Goal: Information Seeking & Learning: Compare options

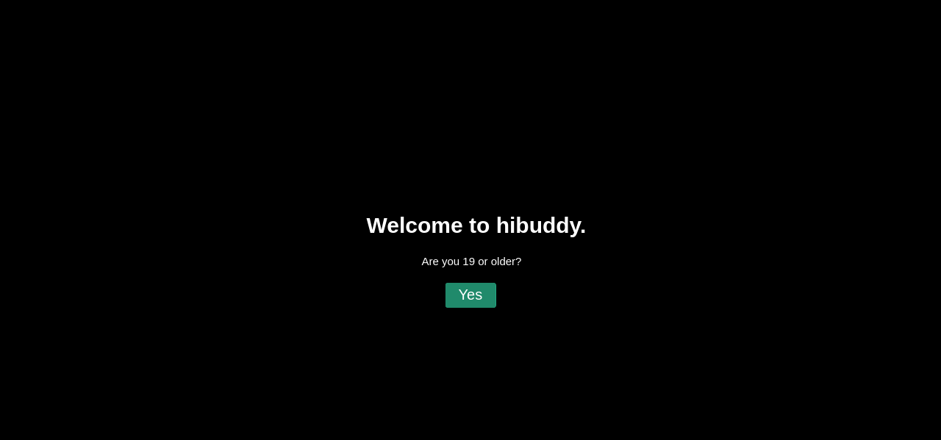
drag, startPoint x: 455, startPoint y: 296, endPoint x: 470, endPoint y: 298, distance: 14.8
click at [455, 296] on flt-glass-pane at bounding box center [470, 220] width 941 height 440
click at [470, 298] on flt-glass-pane at bounding box center [470, 220] width 941 height 440
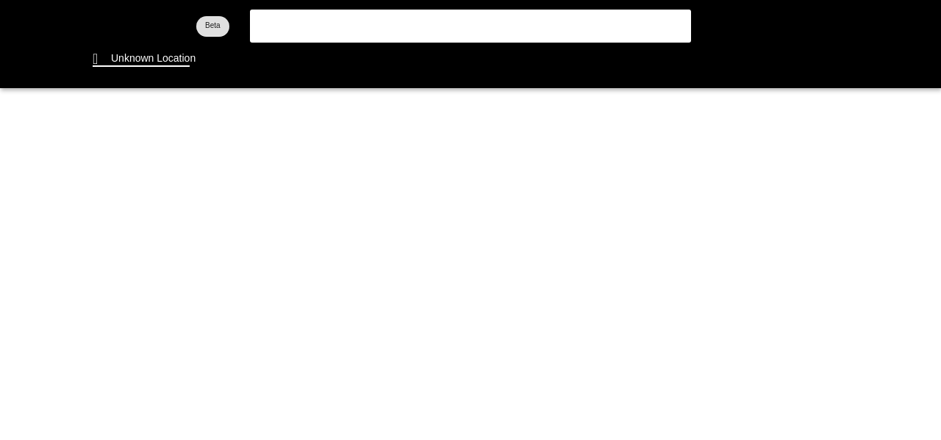
click at [163, 54] on flt-glass-pane at bounding box center [470, 220] width 941 height 440
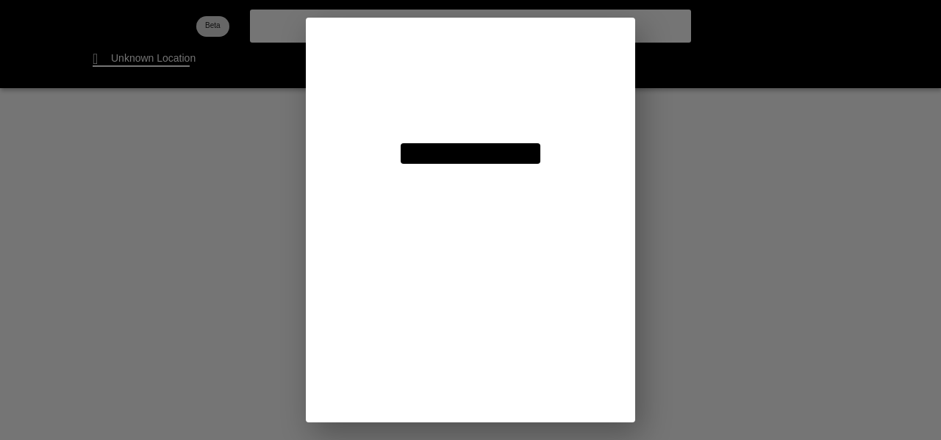
click at [420, 89] on flt-glass-pane at bounding box center [470, 220] width 941 height 440
click at [490, 90] on flt-glass-pane at bounding box center [470, 220] width 941 height 440
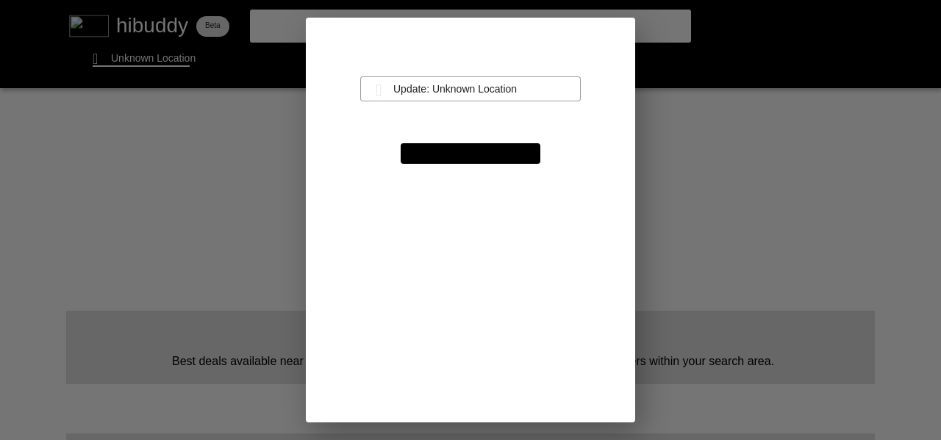
click at [429, 90] on flt-glass-pane at bounding box center [470, 220] width 941 height 440
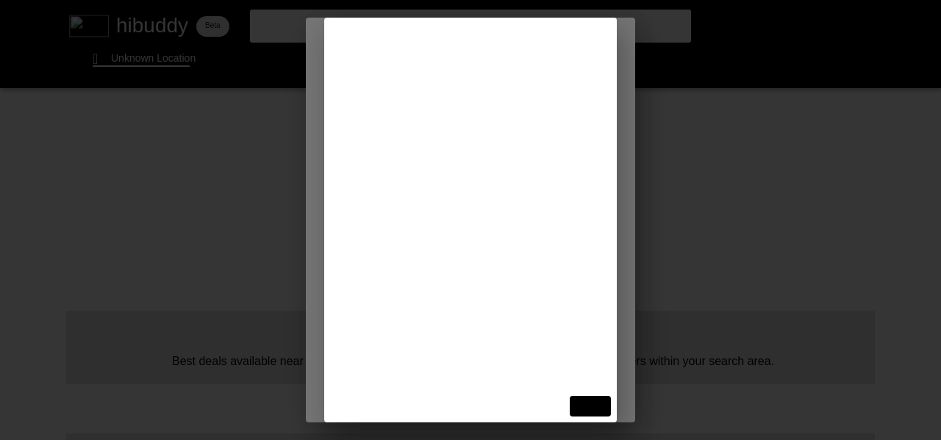
click at [437, 38] on flt-glass-pane at bounding box center [470, 220] width 941 height 440
click at [430, 55] on input at bounding box center [470, 50] width 257 height 14
type input "s"
type input "515 skyline ave"
click at [428, 104] on flt-glass-pane at bounding box center [470, 220] width 941 height 440
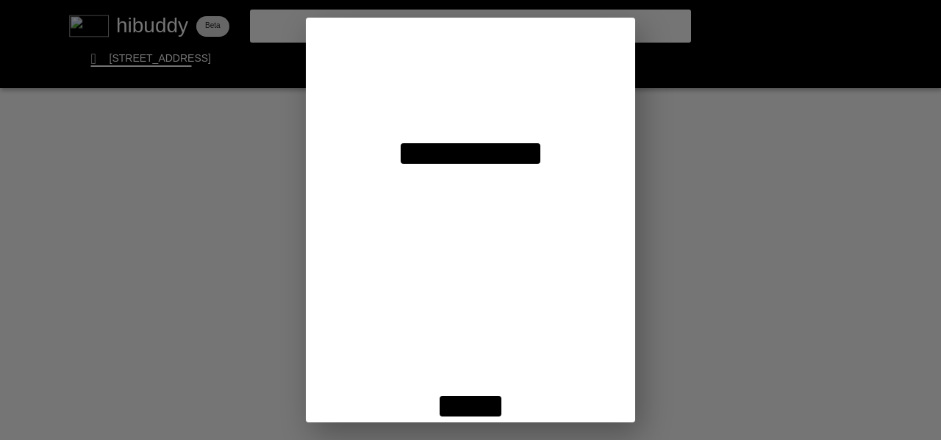
click at [479, 404] on flt-glass-pane at bounding box center [470, 220] width 941 height 440
click at [447, 403] on flt-glass-pane at bounding box center [470, 220] width 941 height 440
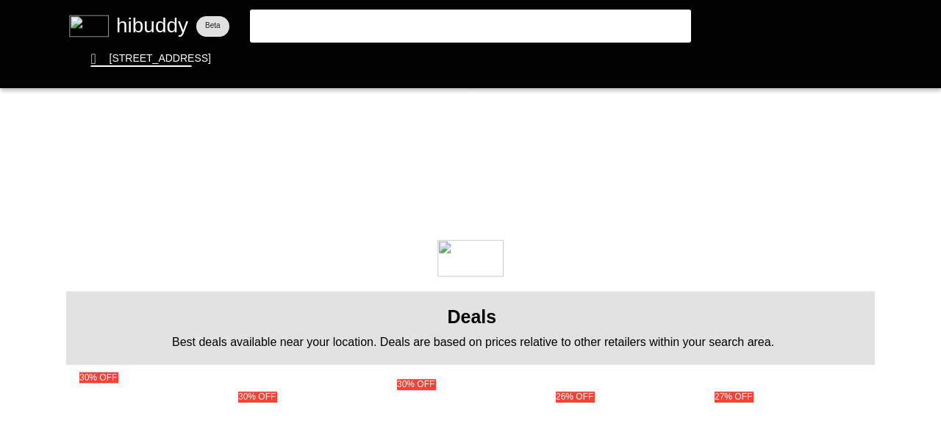
drag, startPoint x: 465, startPoint y: 386, endPoint x: 490, endPoint y: 87, distance: 299.5
click at [465, 138] on flt-glass-pane at bounding box center [470, 220] width 941 height 440
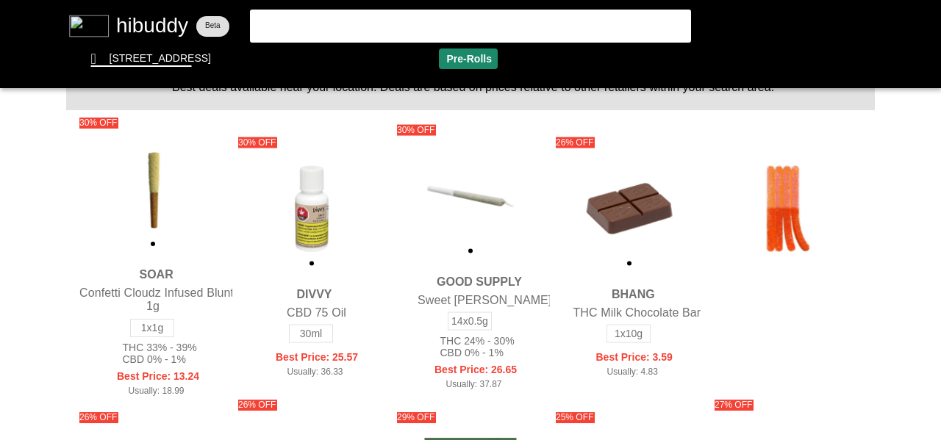
click at [471, 54] on flt-glass-pane at bounding box center [470, 220] width 941 height 440
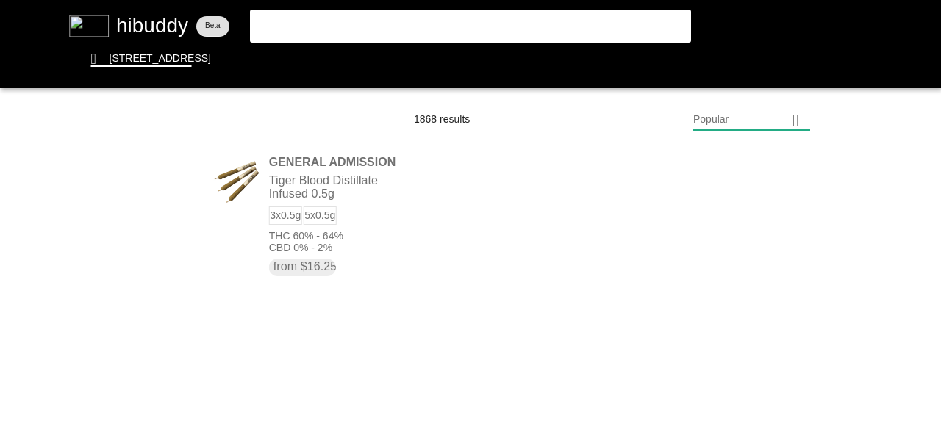
click at [757, 123] on flt-glass-pane at bounding box center [470, 220] width 941 height 440
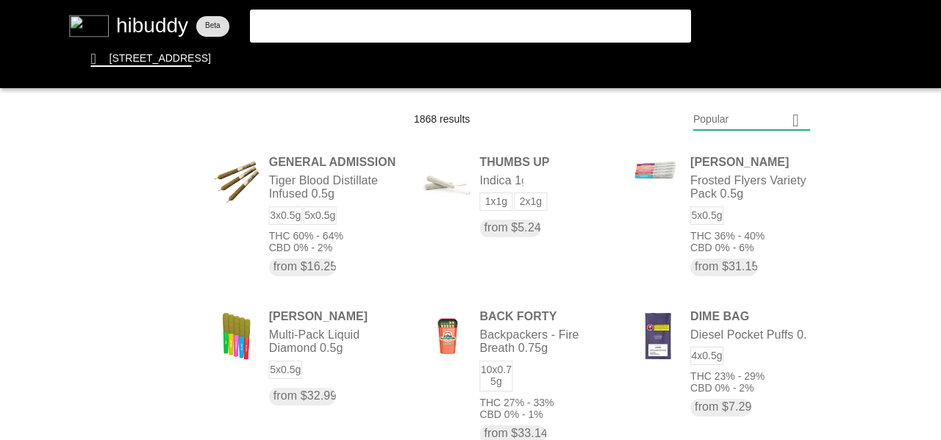
click at [758, 356] on flt-glass-pane at bounding box center [470, 220] width 941 height 440
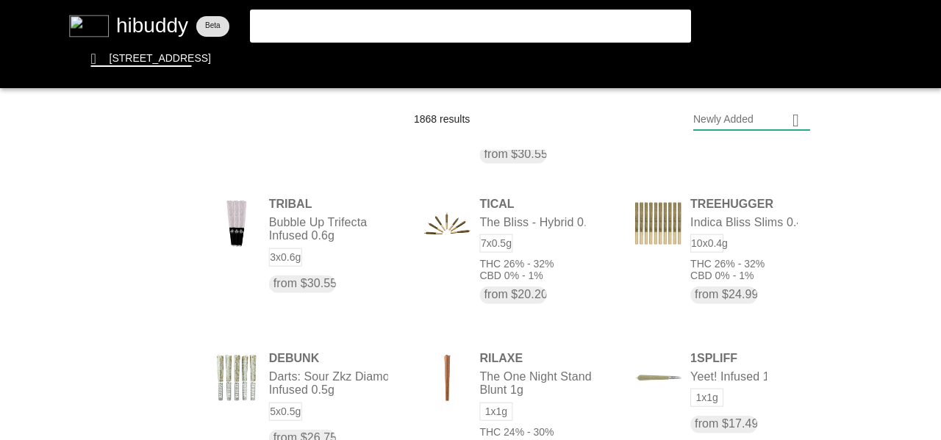
click at [720, 116] on flt-glass-pane at bounding box center [470, 220] width 941 height 440
click at [745, 150] on flt-glass-pane at bounding box center [470, 220] width 941 height 440
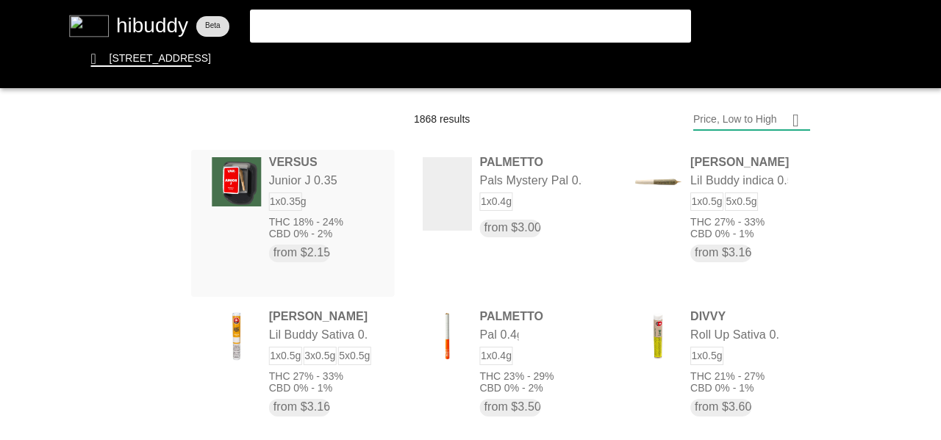
click at [350, 180] on flt-glass-pane at bounding box center [470, 220] width 941 height 440
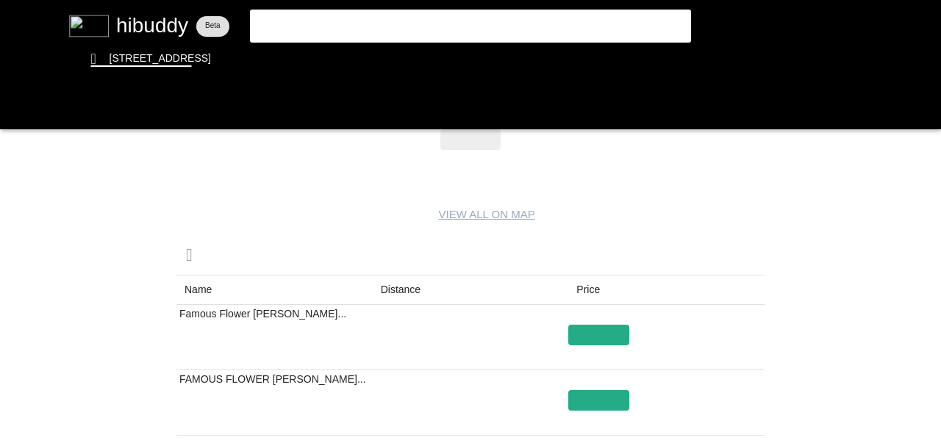
click at [392, 299] on flt-glass-pane at bounding box center [470, 220] width 941 height 440
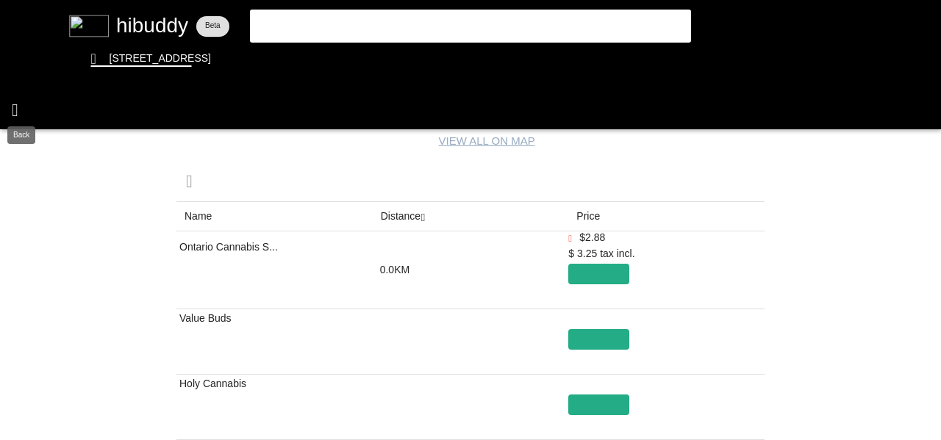
click at [34, 110] on flt-glass-pane at bounding box center [470, 220] width 941 height 440
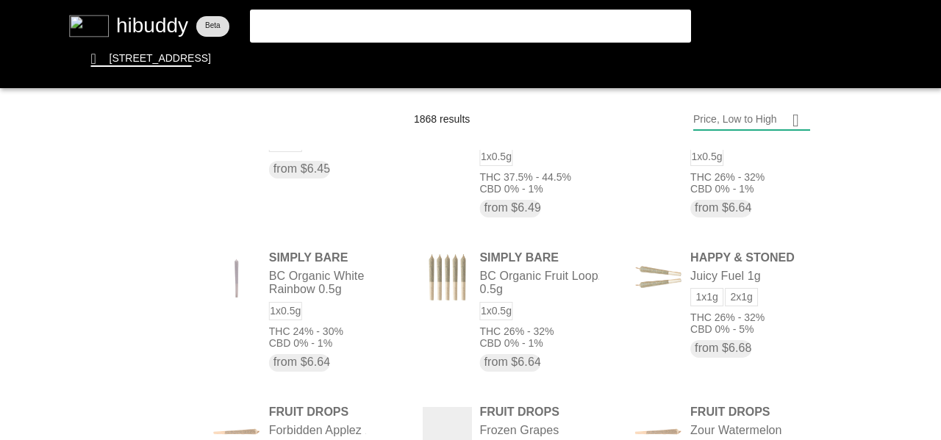
click at [438, 266] on flt-glass-pane at bounding box center [470, 220] width 941 height 440
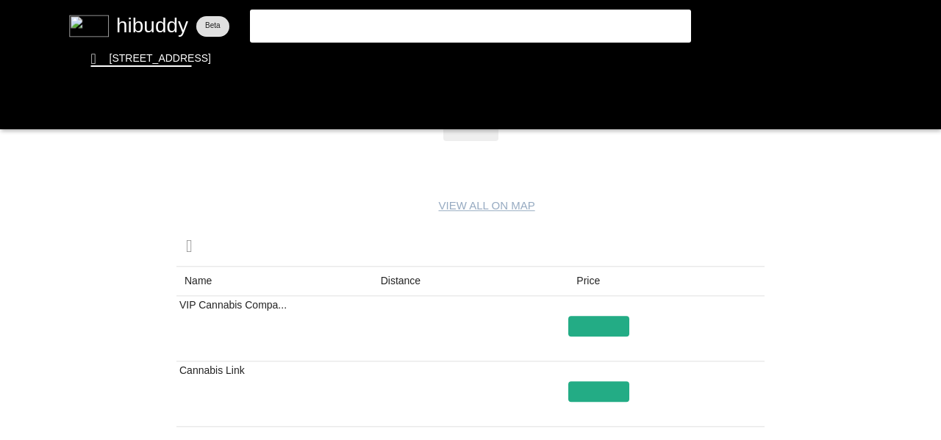
click at [400, 280] on flt-glass-pane at bounding box center [470, 220] width 941 height 440
drag, startPoint x: 569, startPoint y: 276, endPoint x: 581, endPoint y: 277, distance: 12.5
click at [569, 276] on flt-glass-pane at bounding box center [470, 220] width 941 height 440
click at [590, 274] on flt-glass-pane at bounding box center [470, 220] width 941 height 440
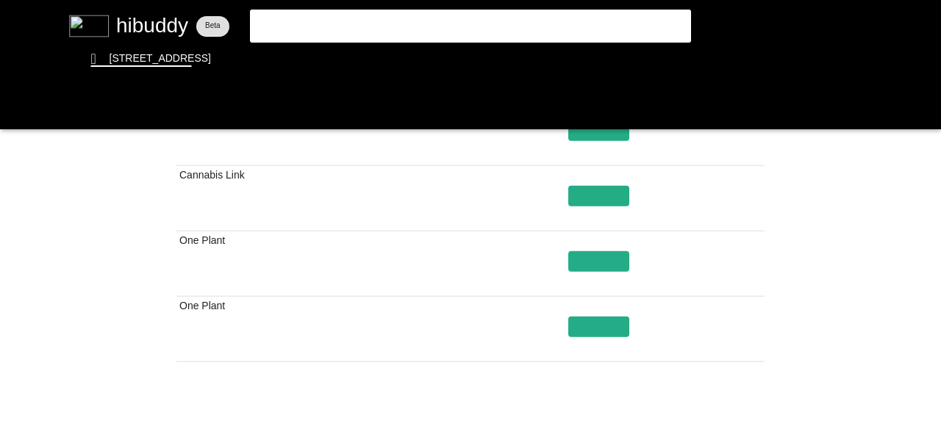
click at [738, 415] on flt-glass-pane at bounding box center [470, 220] width 941 height 440
click at [741, 423] on flt-glass-pane at bounding box center [470, 220] width 941 height 440
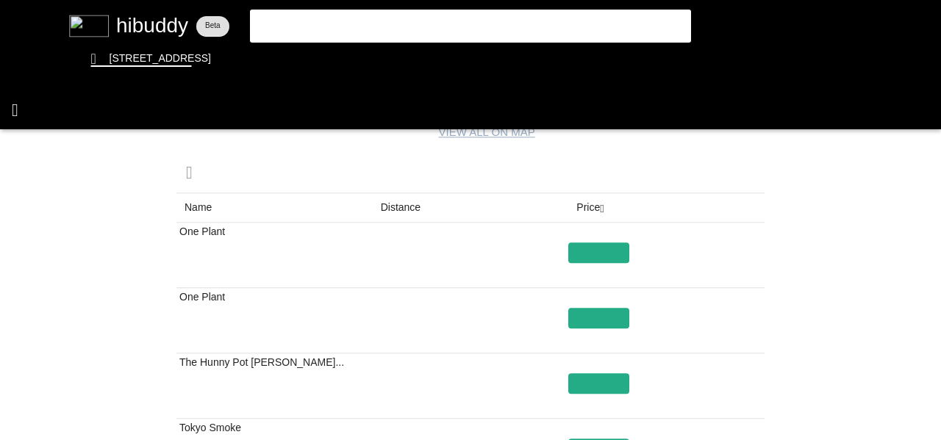
click at [31, 114] on flt-glass-pane at bounding box center [470, 220] width 941 height 440
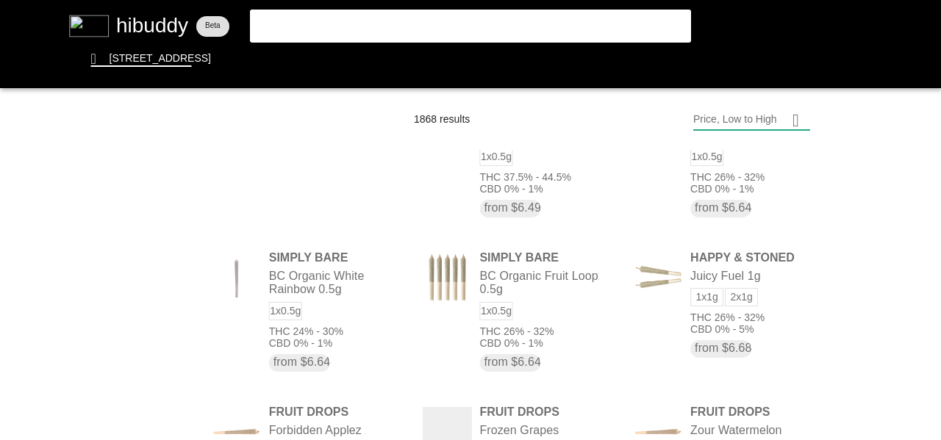
click at [302, 308] on flt-glass-pane at bounding box center [470, 220] width 941 height 440
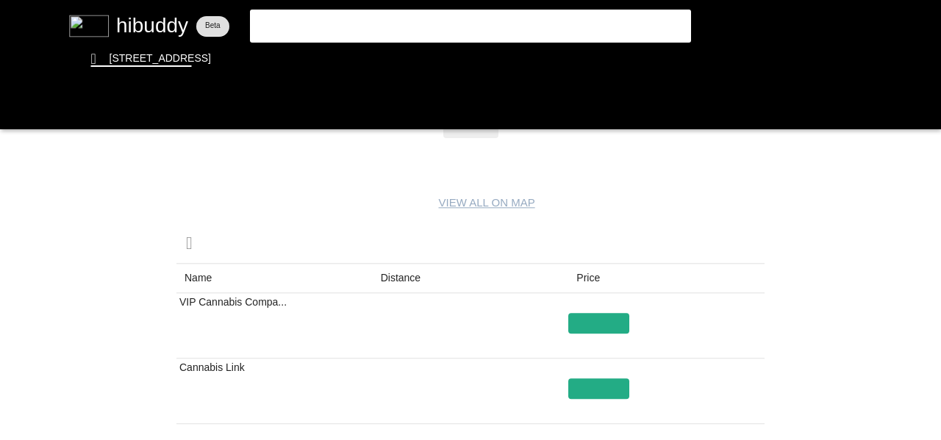
click at [404, 269] on flt-glass-pane at bounding box center [470, 220] width 941 height 440
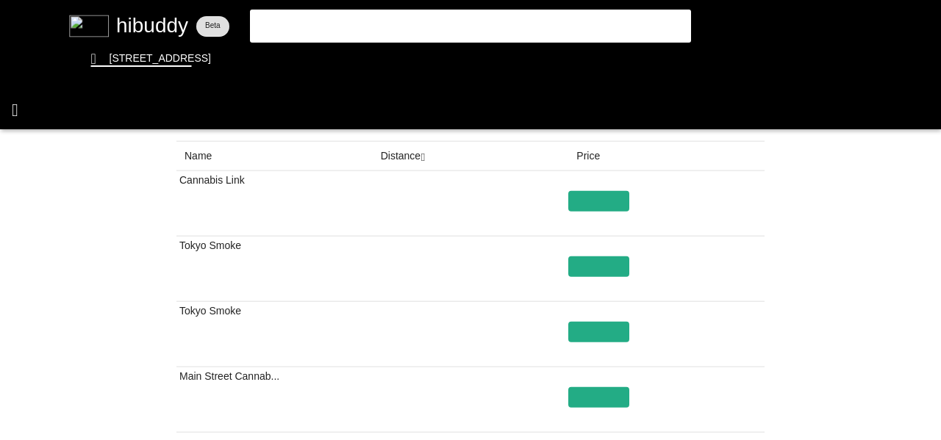
click at [30, 115] on flt-glass-pane at bounding box center [470, 220] width 941 height 440
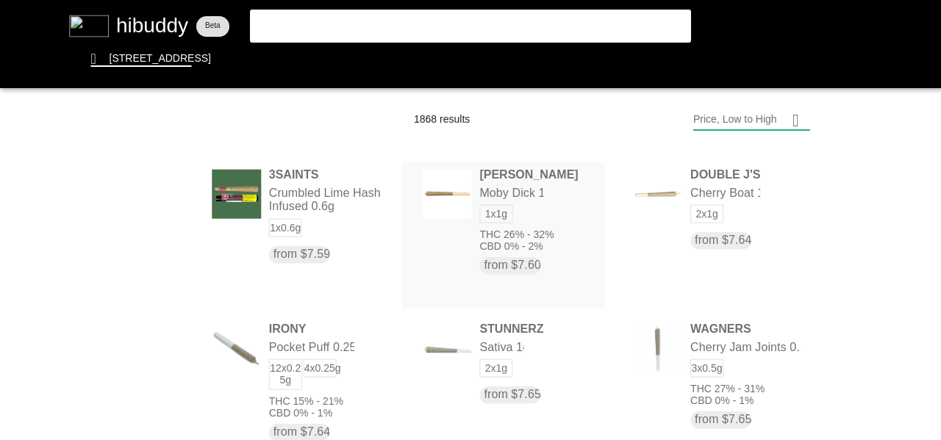
drag, startPoint x: 553, startPoint y: 250, endPoint x: 860, endPoint y: 216, distance: 309.1
click at [860, 216] on flt-glass-pane at bounding box center [470, 220] width 941 height 440
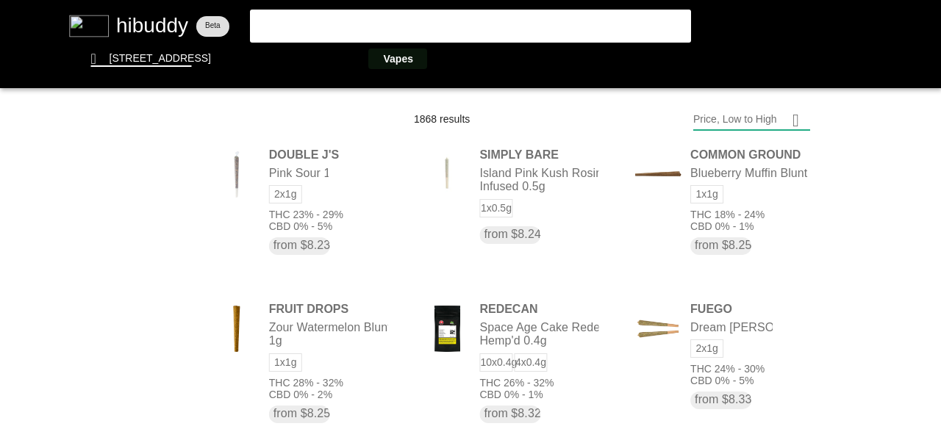
drag, startPoint x: 406, startPoint y: 68, endPoint x: 417, endPoint y: 67, distance: 11.1
click at [417, 68] on flt-glass-pane at bounding box center [470, 220] width 941 height 440
click at [417, 66] on flt-glass-pane at bounding box center [470, 220] width 941 height 440
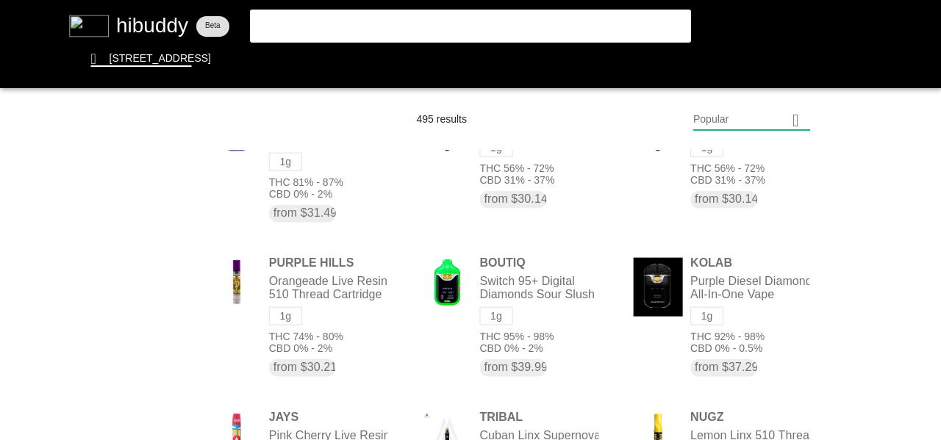
click at [781, 120] on flt-glass-pane at bounding box center [470, 220] width 941 height 440
click at [756, 155] on flt-glass-pane at bounding box center [470, 220] width 941 height 440
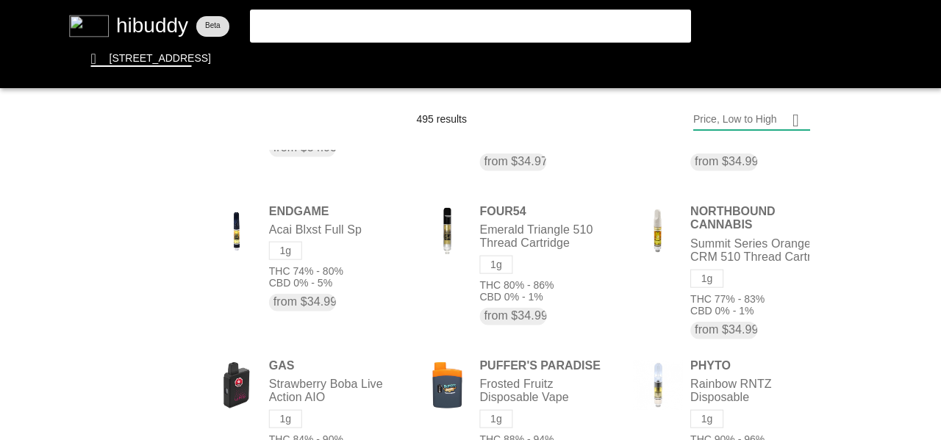
click at [481, 21] on flt-glass-pane at bounding box center [470, 220] width 941 height 440
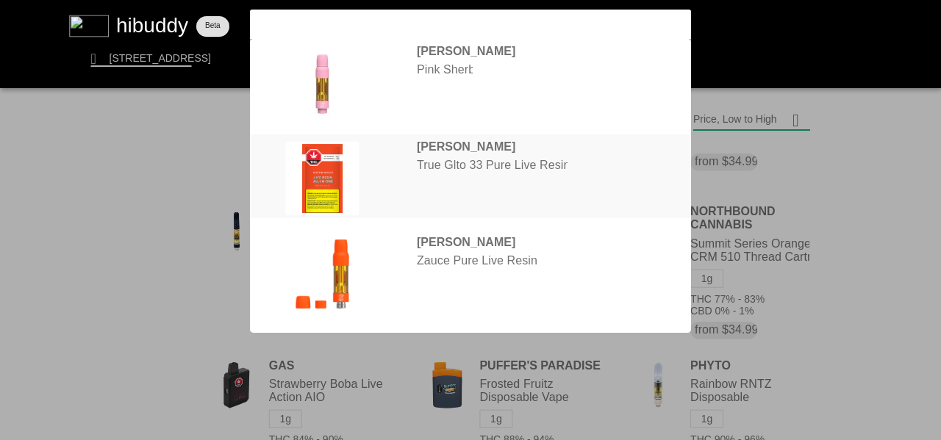
type input "[PERSON_NAME]"
click at [474, 150] on flt-glass-pane at bounding box center [470, 220] width 941 height 440
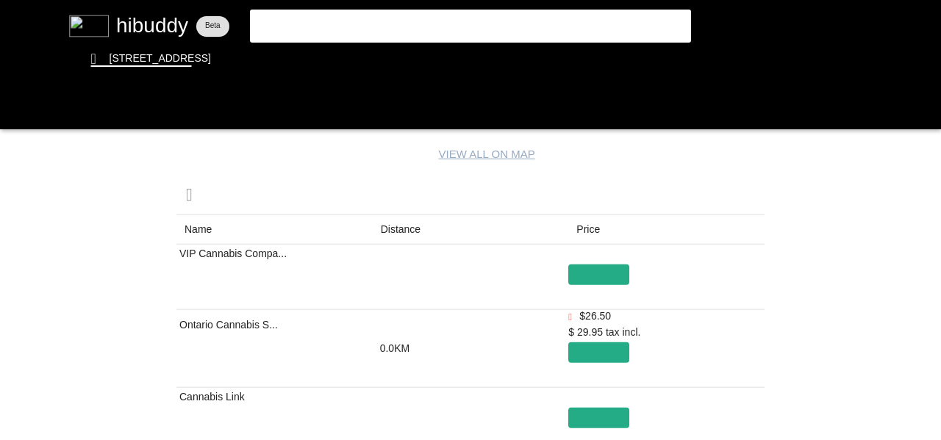
click at [399, 226] on flt-glass-pane at bounding box center [470, 220] width 941 height 440
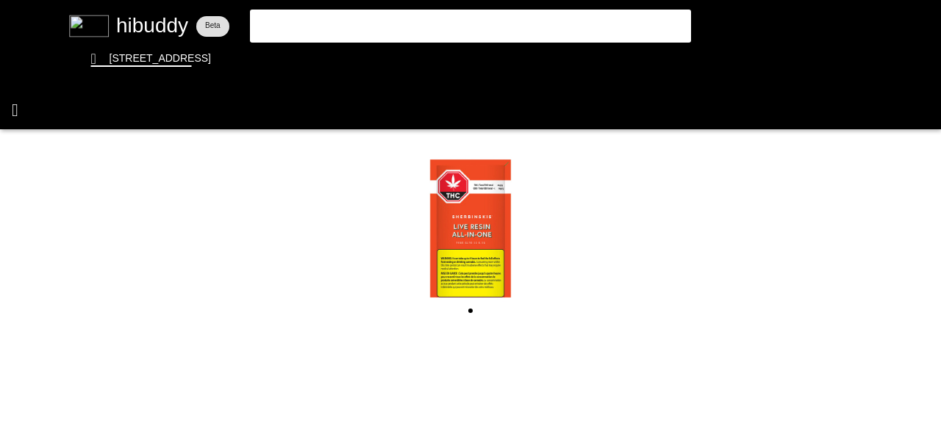
click at [25, 106] on flt-glass-pane at bounding box center [470, 220] width 941 height 440
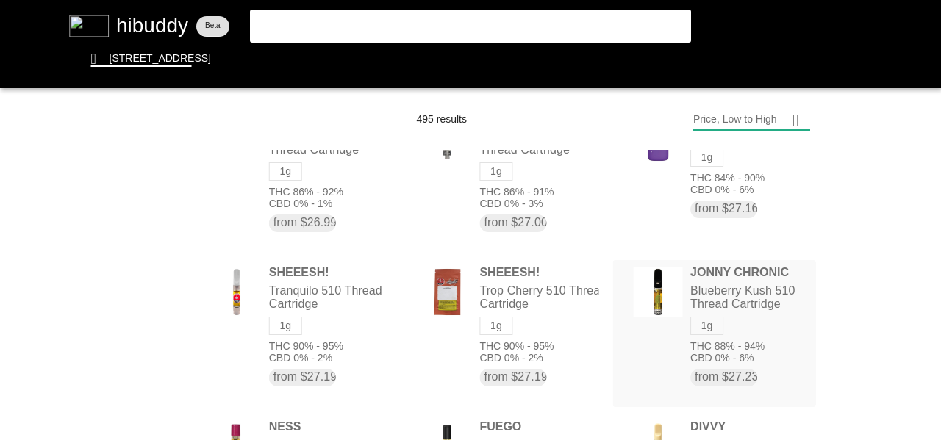
click at [716, 273] on flt-glass-pane at bounding box center [470, 220] width 941 height 440
click at [654, 309] on flt-glass-pane at bounding box center [470, 220] width 941 height 440
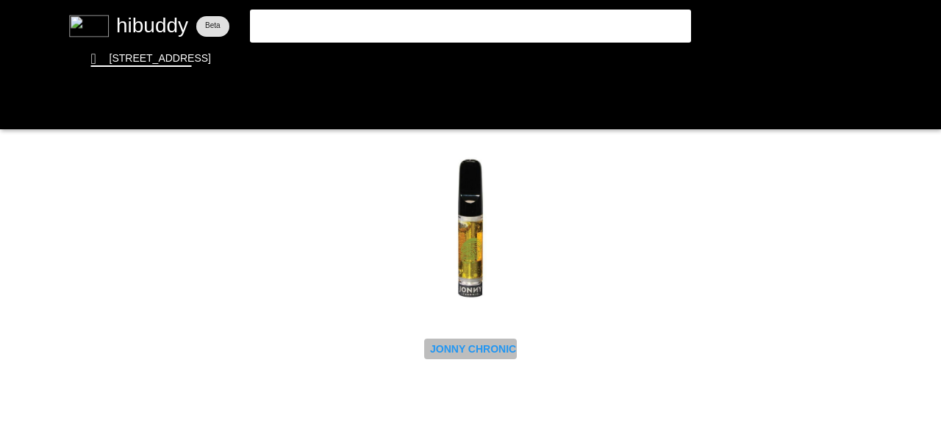
click at [474, 346] on flt-glass-pane at bounding box center [470, 220] width 941 height 440
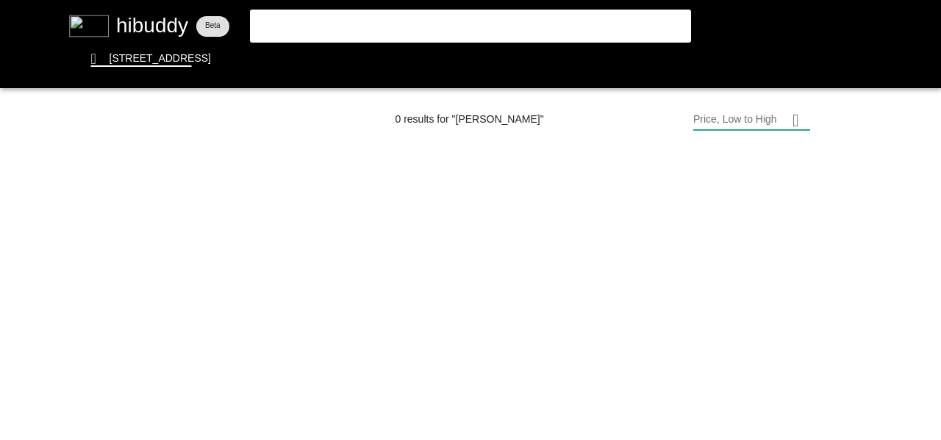
drag, startPoint x: 320, startPoint y: 15, endPoint x: 233, endPoint y: 46, distance: 92.1
click at [224, 49] on flt-glass-pane at bounding box center [470, 220] width 941 height 440
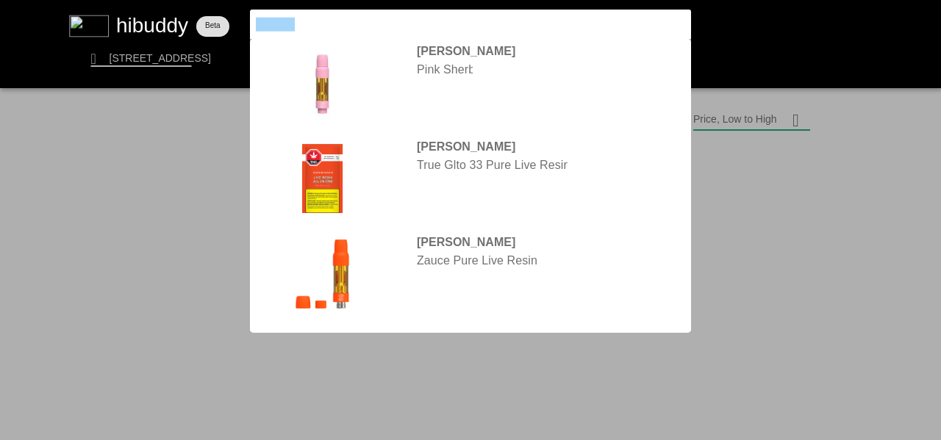
drag, startPoint x: 315, startPoint y: 25, endPoint x: 249, endPoint y: 29, distance: 66.3
click at [249, 29] on flt-glass-pane at bounding box center [470, 220] width 941 height 440
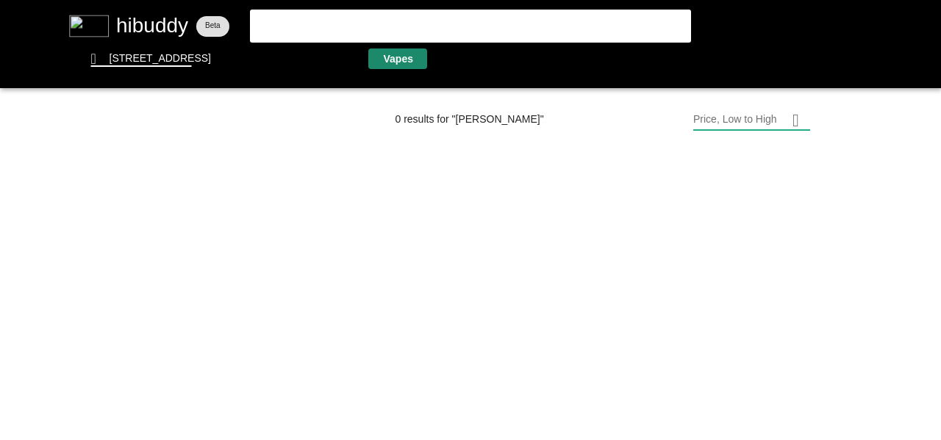
click at [414, 57] on flt-glass-pane at bounding box center [470, 220] width 941 height 440
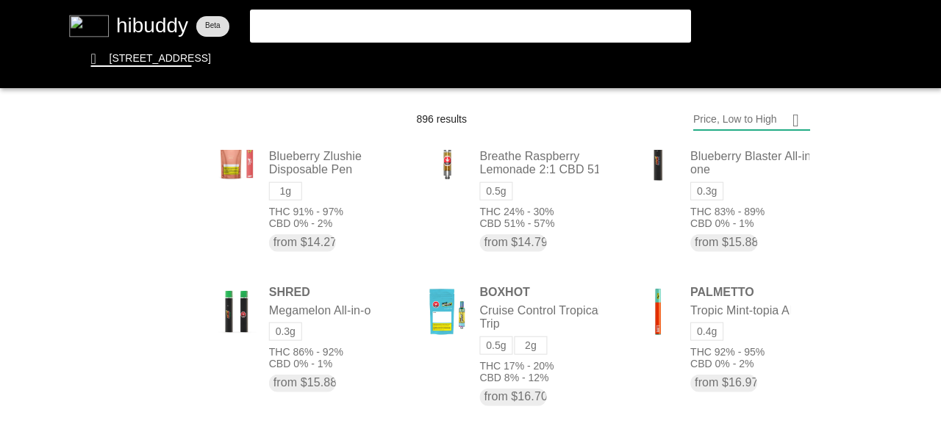
drag, startPoint x: 435, startPoint y: 7, endPoint x: 443, endPoint y: 22, distance: 17.1
click at [435, 7] on flt-glass-pane at bounding box center [470, 220] width 941 height 440
click at [444, 25] on flt-glass-pane at bounding box center [470, 220] width 941 height 440
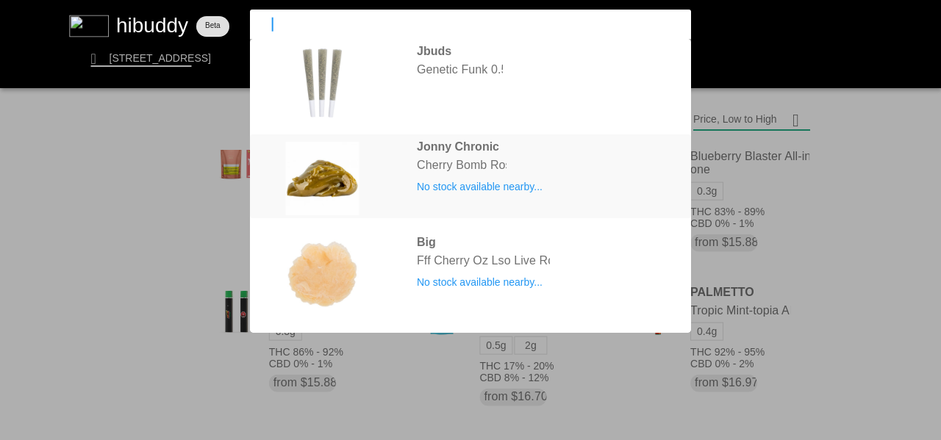
type input "joh"
click at [450, 141] on flt-glass-pane at bounding box center [470, 220] width 941 height 440
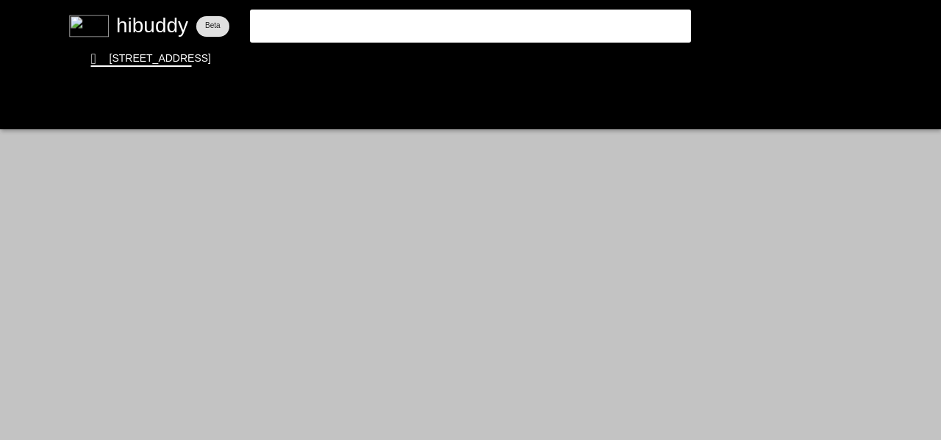
click at [489, 32] on flt-glass-pane at bounding box center [470, 220] width 941 height 440
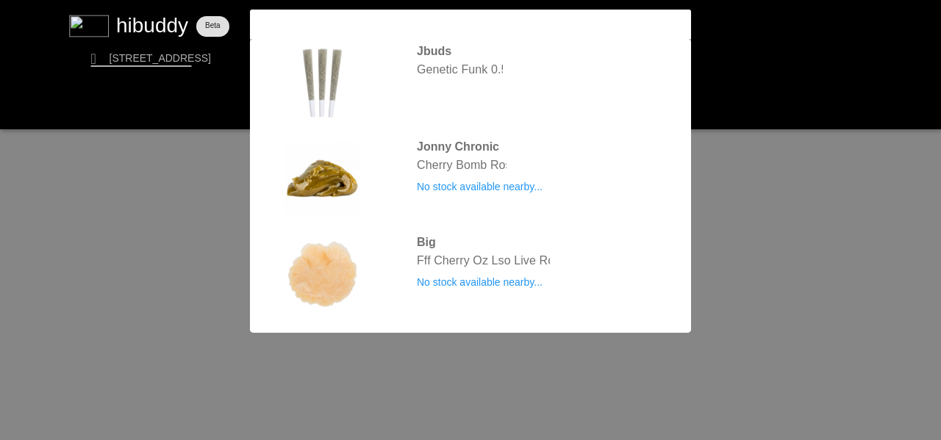
click at [431, 33] on flt-glass-pane at bounding box center [470, 220] width 941 height 440
click at [449, 156] on flt-glass-pane at bounding box center [470, 220] width 941 height 440
click at [382, 8] on flt-glass-pane at bounding box center [470, 220] width 941 height 440
click at [393, 22] on input "joh" at bounding box center [458, 24] width 404 height 13
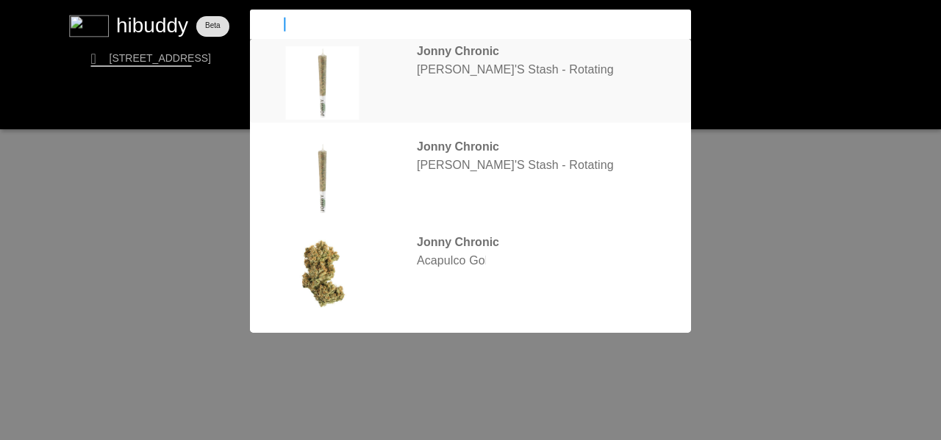
type input "jonny"
click at [410, 60] on flt-glass-pane at bounding box center [470, 220] width 941 height 440
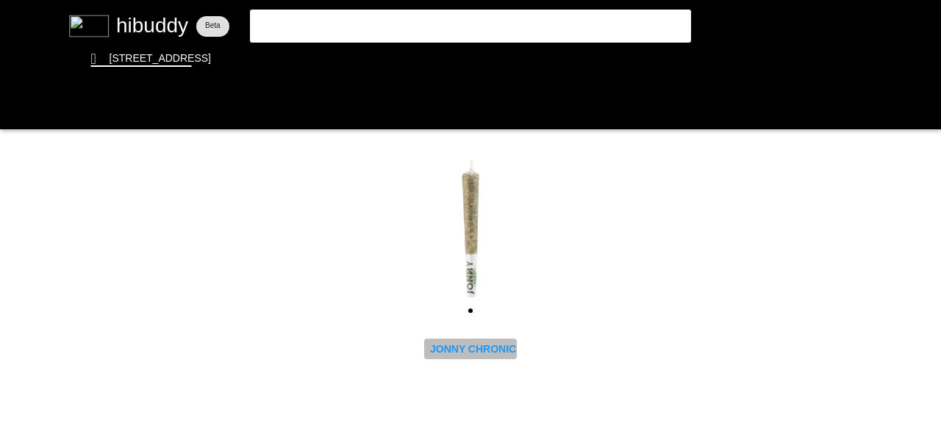
click at [469, 343] on flt-glass-pane at bounding box center [470, 220] width 941 height 440
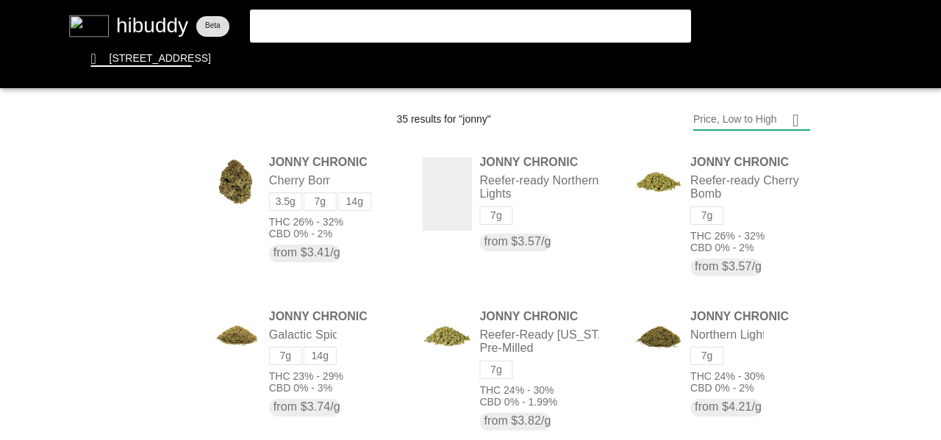
click at [171, 304] on flt-glass-pane at bounding box center [470, 220] width 941 height 440
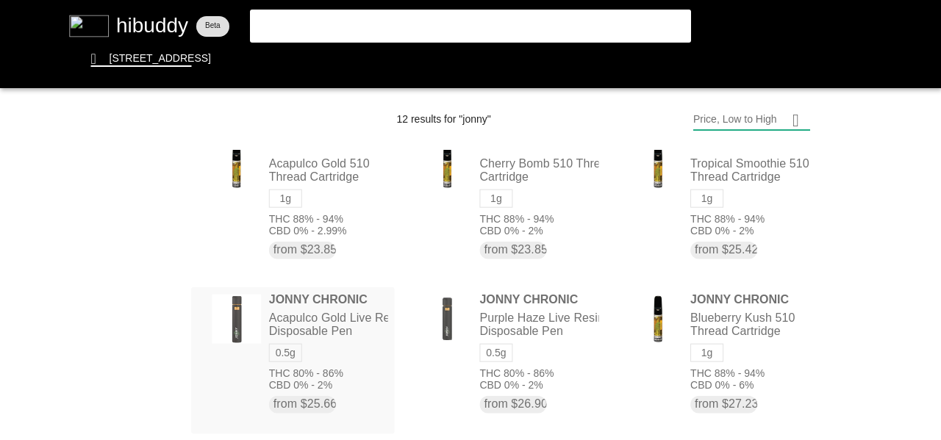
click at [337, 346] on flt-glass-pane at bounding box center [470, 220] width 941 height 440
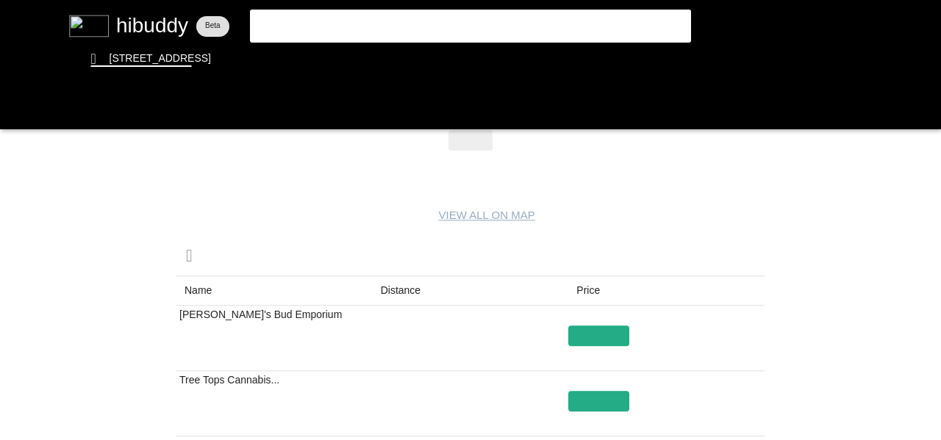
click at [418, 296] on flt-glass-pane at bounding box center [470, 220] width 941 height 440
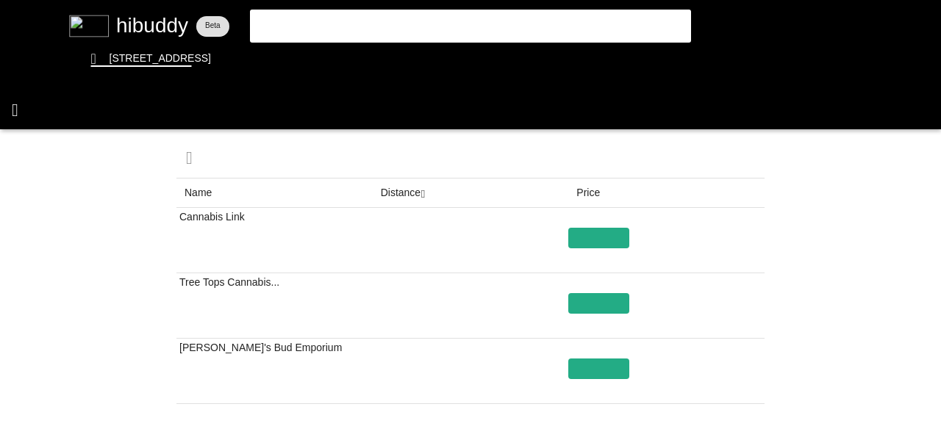
click at [19, 109] on flt-glass-pane at bounding box center [470, 220] width 941 height 440
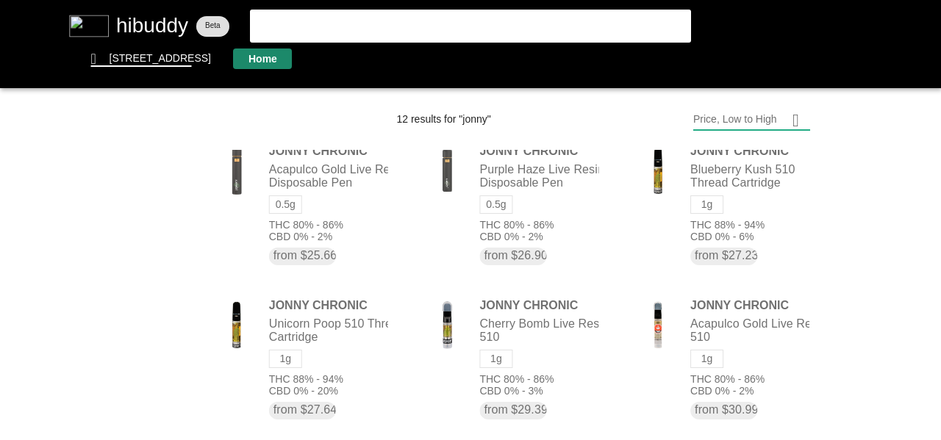
click at [258, 66] on flt-glass-pane at bounding box center [470, 220] width 941 height 440
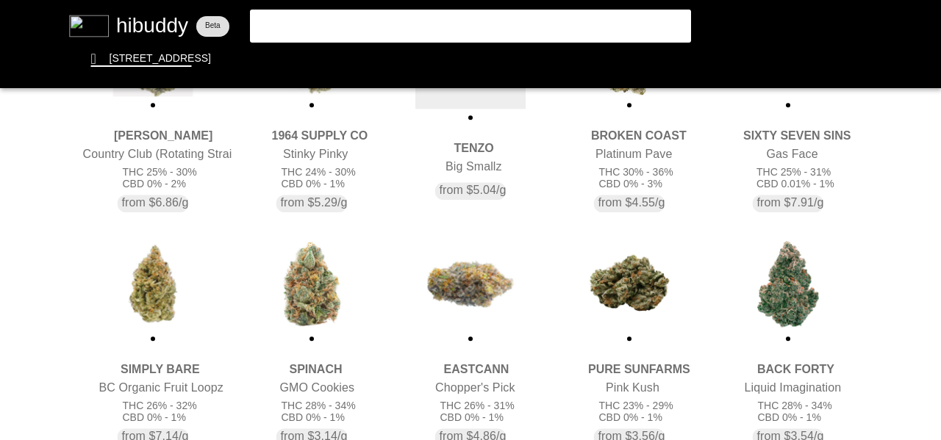
click at [456, 57] on flt-glass-pane at bounding box center [470, 220] width 941 height 440
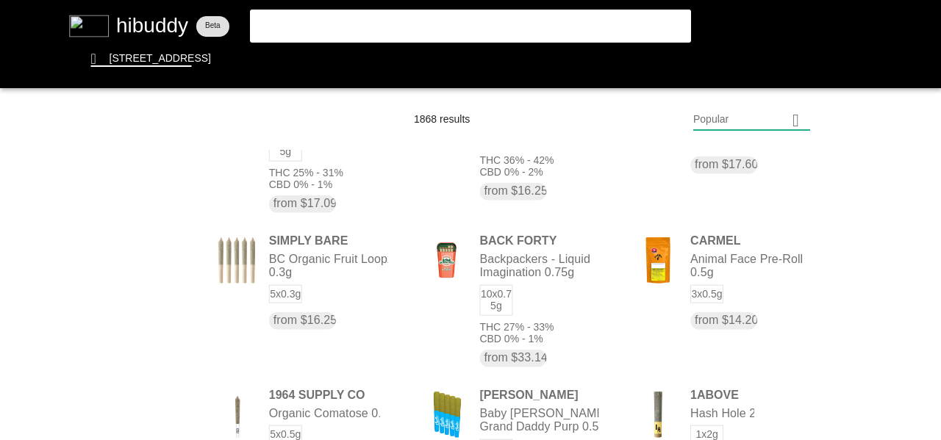
click at [151, 193] on flt-glass-pane at bounding box center [470, 220] width 941 height 440
click at [102, 262] on flt-glass-pane at bounding box center [470, 220] width 941 height 440
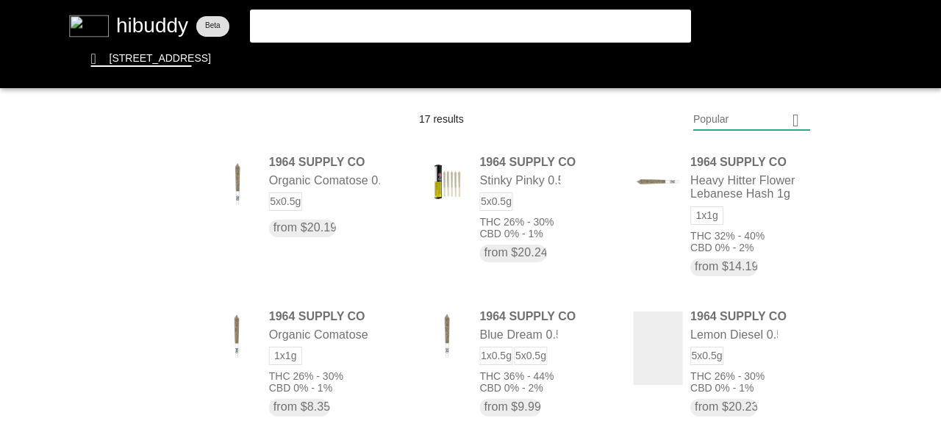
click at [141, 179] on flt-glass-pane at bounding box center [470, 220] width 941 height 440
click at [93, 237] on flt-glass-pane at bounding box center [470, 220] width 941 height 440
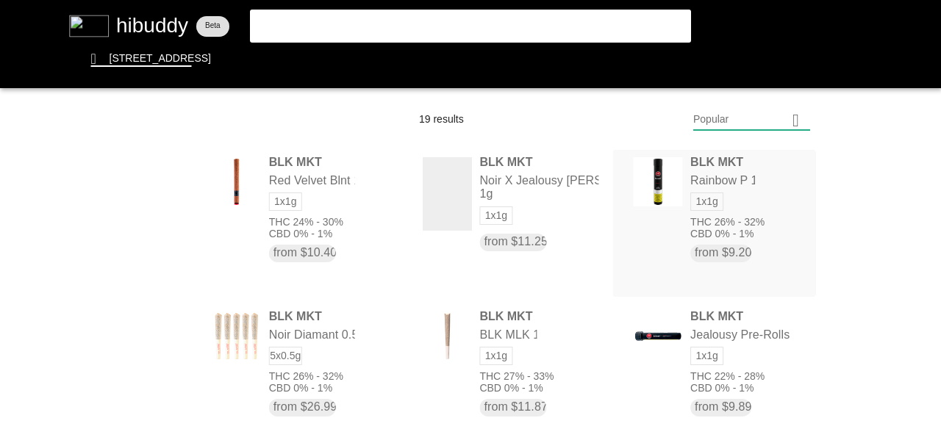
click at [726, 237] on flt-glass-pane at bounding box center [470, 220] width 941 height 440
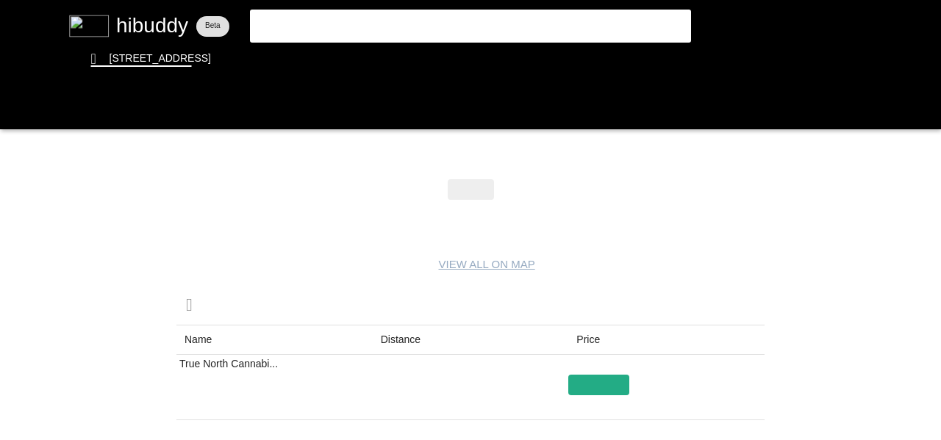
click at [408, 334] on flt-glass-pane at bounding box center [470, 220] width 941 height 440
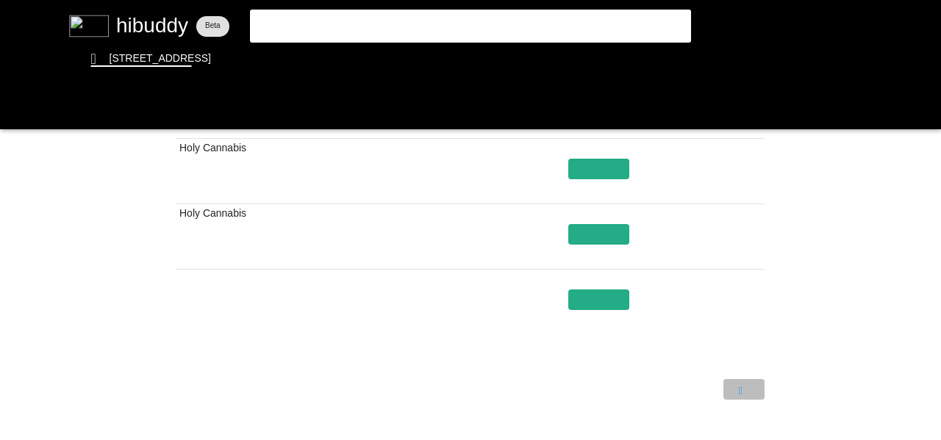
click at [745, 387] on flt-glass-pane at bounding box center [470, 220] width 941 height 440
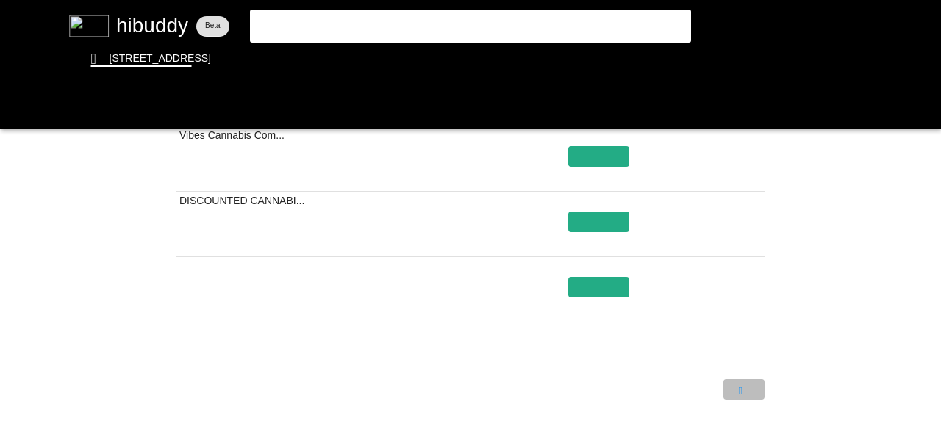
click at [745, 387] on flt-glass-pane at bounding box center [470, 220] width 941 height 440
click at [28, 116] on flt-glass-pane at bounding box center [470, 220] width 941 height 440
click at [24, 111] on flt-glass-pane at bounding box center [470, 220] width 941 height 440
click at [24, 109] on flt-glass-pane at bounding box center [470, 220] width 941 height 440
click at [18, 107] on flt-glass-pane at bounding box center [470, 220] width 941 height 440
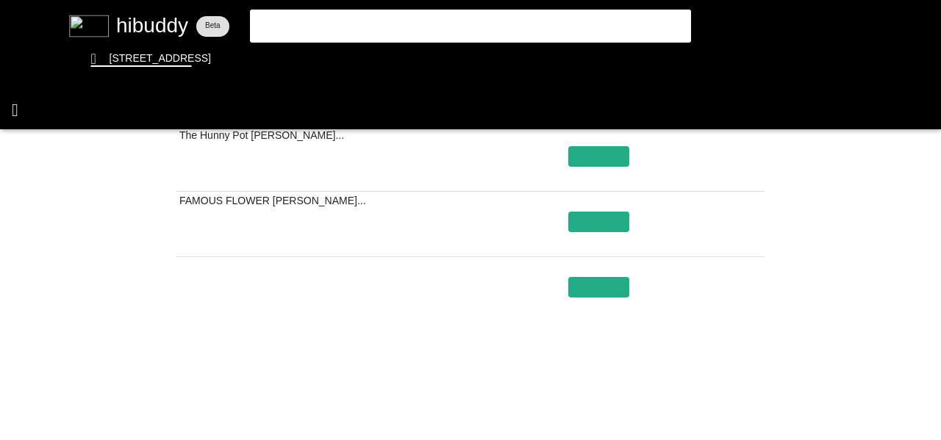
click at [21, 115] on flt-glass-pane at bounding box center [470, 220] width 941 height 440
click at [460, 62] on flt-glass-pane at bounding box center [470, 220] width 941 height 440
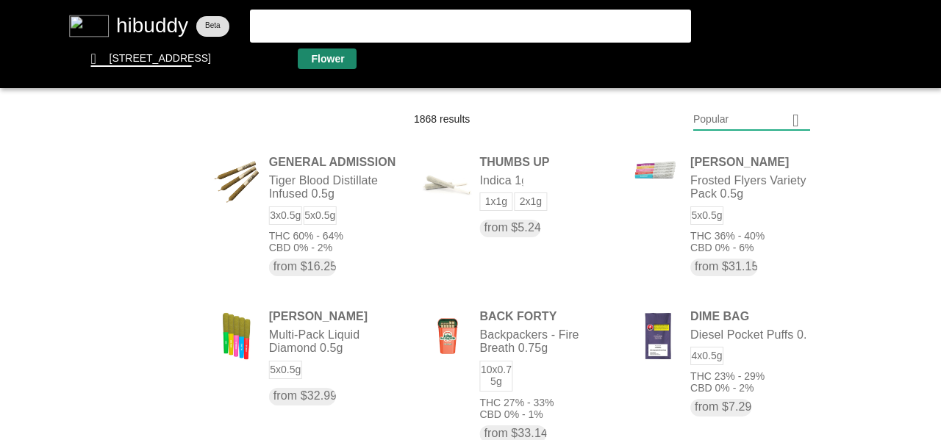
click at [333, 59] on flt-glass-pane at bounding box center [470, 220] width 941 height 440
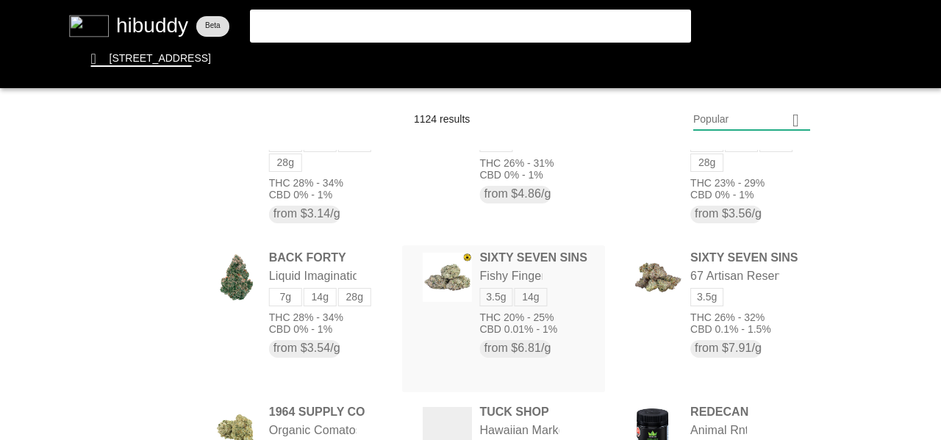
click at [538, 257] on flt-glass-pane at bounding box center [470, 220] width 941 height 440
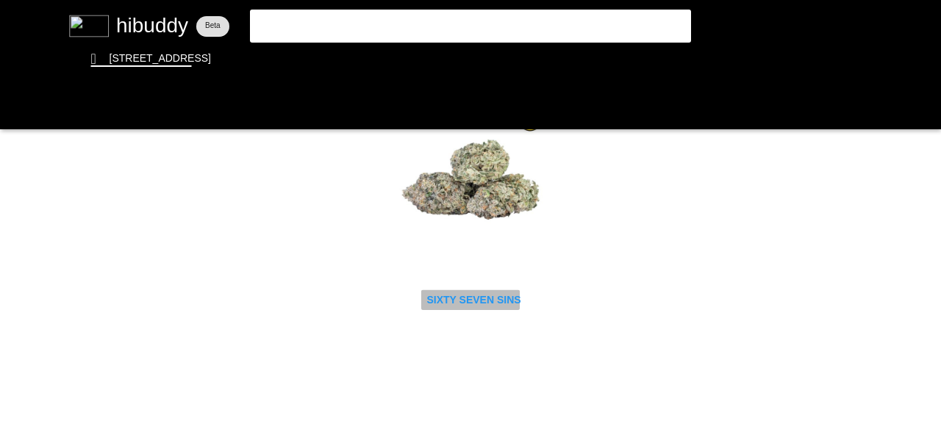
click at [472, 301] on flt-glass-pane at bounding box center [470, 220] width 941 height 440
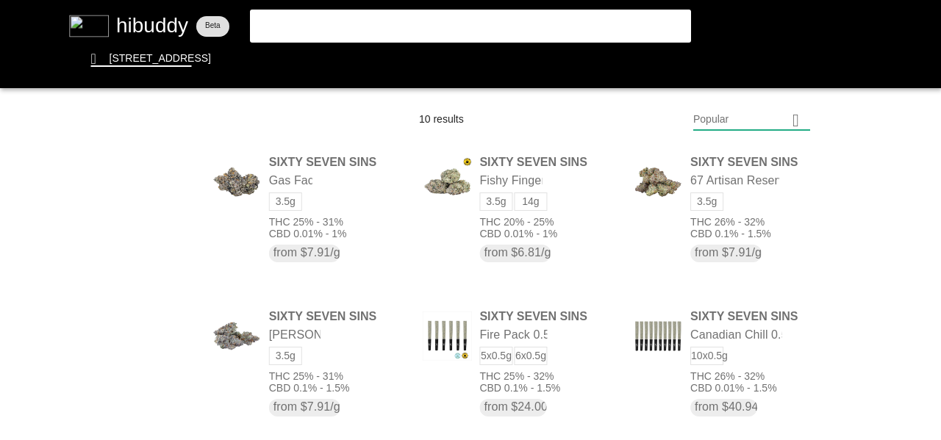
click at [760, 128] on flt-glass-pane at bounding box center [470, 220] width 941 height 440
click at [754, 147] on flt-glass-pane at bounding box center [470, 220] width 941 height 440
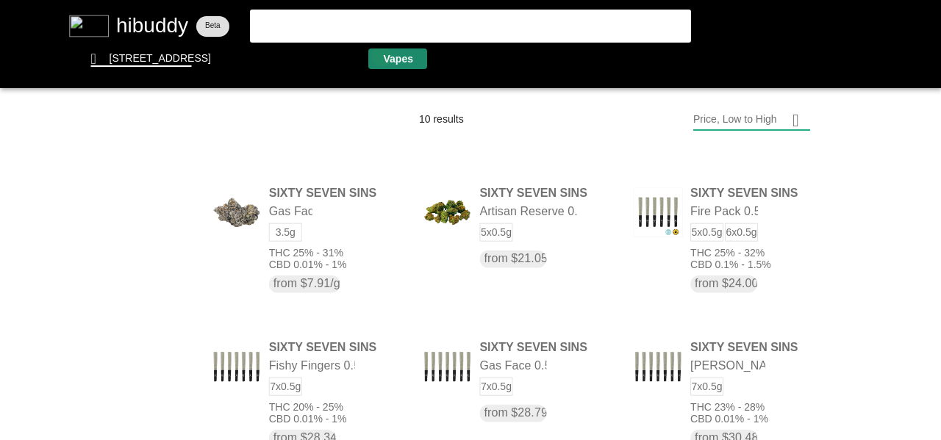
click at [381, 56] on flt-glass-pane at bounding box center [470, 220] width 941 height 440
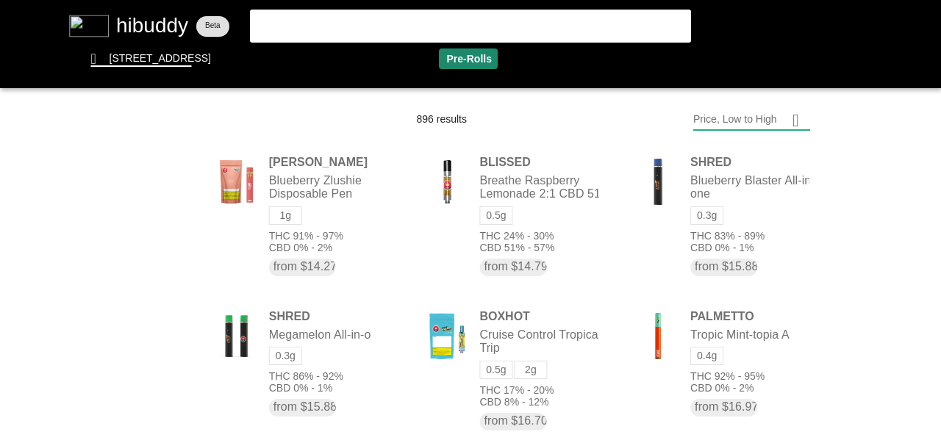
click at [464, 57] on flt-glass-pane at bounding box center [470, 220] width 941 height 440
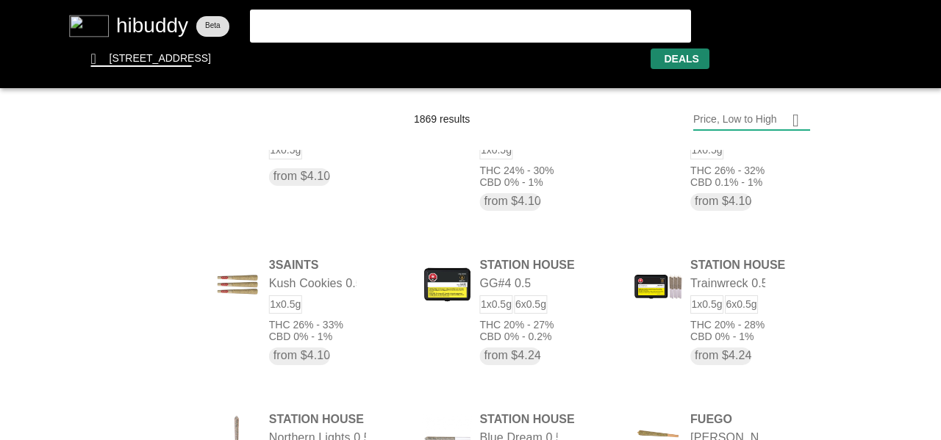
click at [699, 57] on flt-glass-pane at bounding box center [470, 220] width 941 height 440
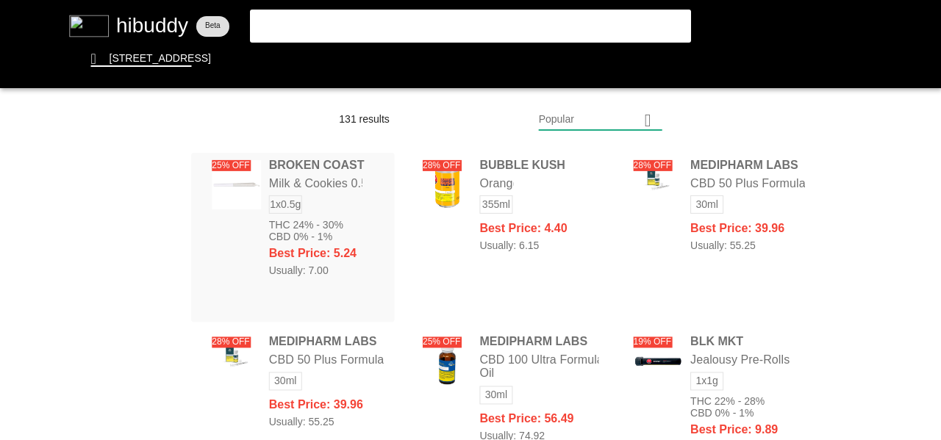
click at [316, 208] on flt-glass-pane at bounding box center [470, 220] width 941 height 440
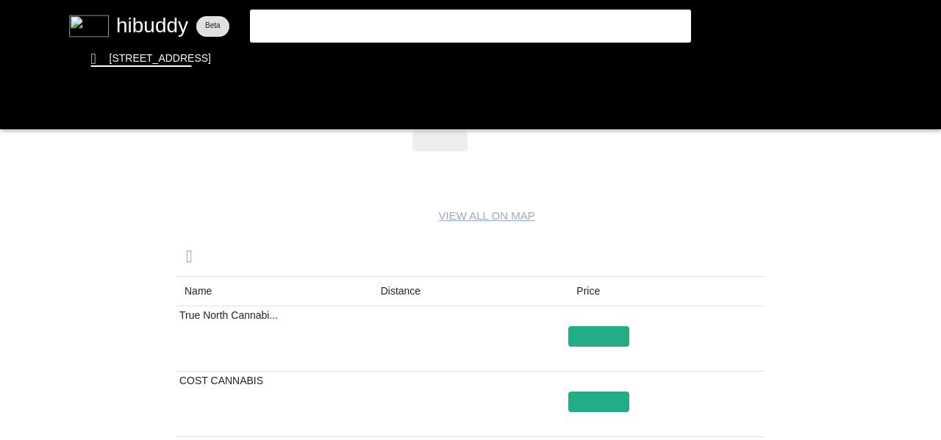
click at [390, 284] on flt-glass-pane at bounding box center [470, 220] width 941 height 440
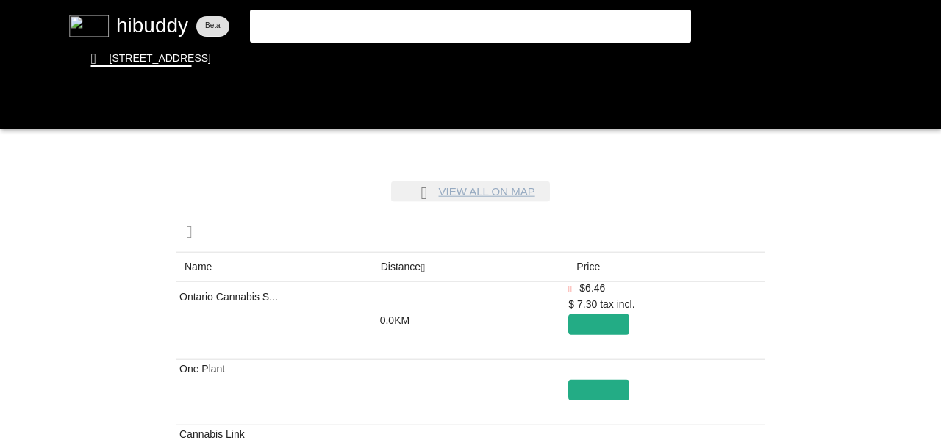
click at [461, 193] on flt-glass-pane at bounding box center [470, 220] width 941 height 440
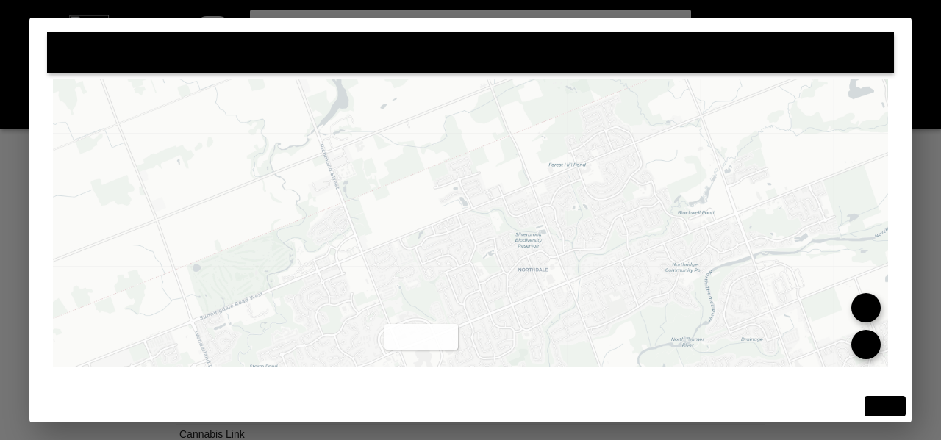
drag, startPoint x: 523, startPoint y: 306, endPoint x: 483, endPoint y: 171, distance: 140.5
click at [483, 171] on flt-glass-pane at bounding box center [470, 220] width 941 height 440
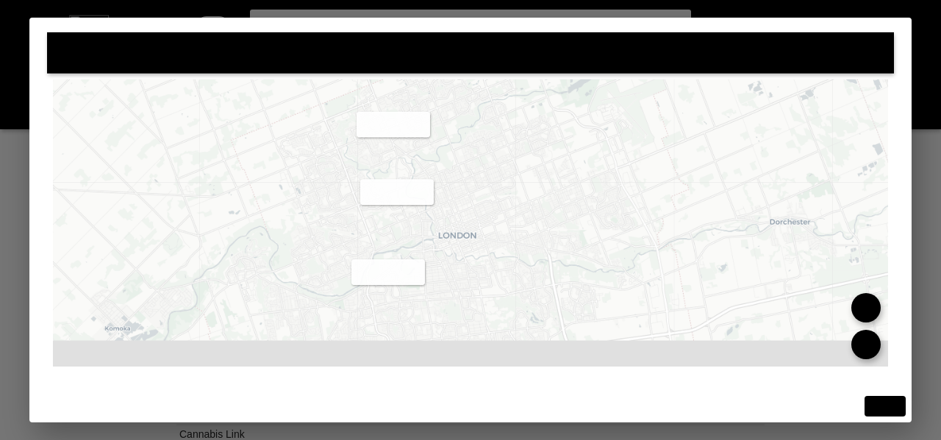
drag, startPoint x: 579, startPoint y: 291, endPoint x: 525, endPoint y: 179, distance: 124.3
click at [523, 180] on flt-glass-pane at bounding box center [470, 220] width 941 height 440
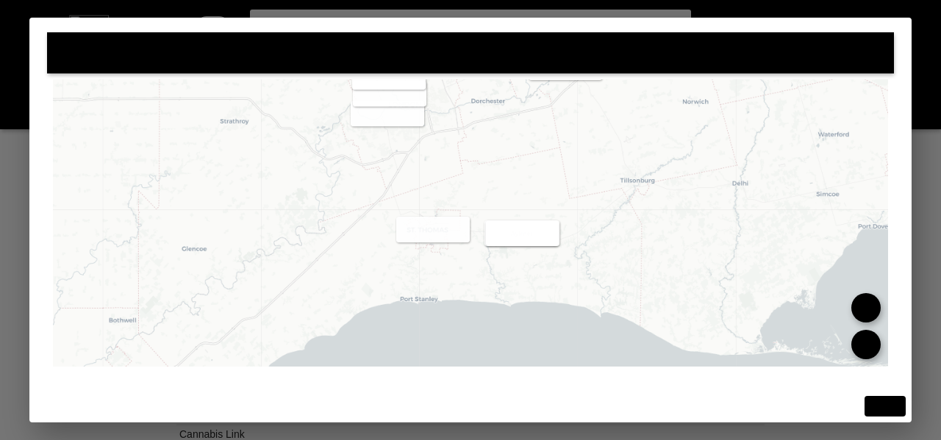
drag, startPoint x: 587, startPoint y: 259, endPoint x: 525, endPoint y: 141, distance: 133.5
click at [525, 141] on flt-glass-pane at bounding box center [470, 220] width 941 height 440
click at [521, 234] on flt-glass-pane at bounding box center [470, 220] width 941 height 440
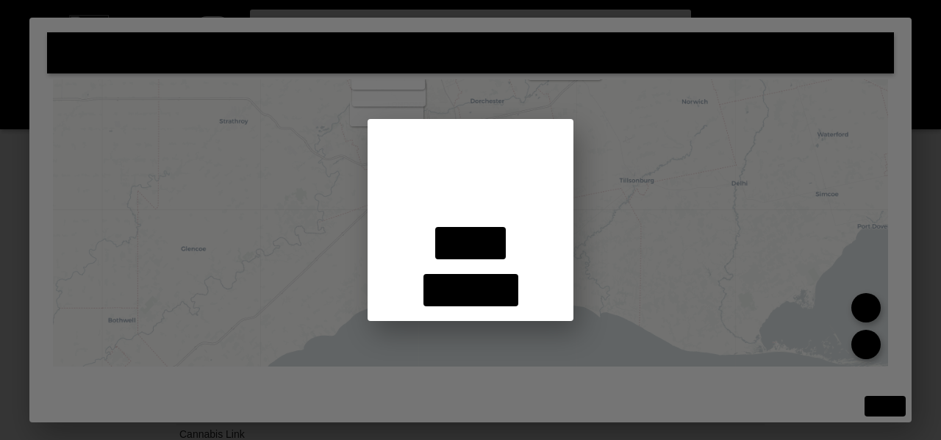
click at [617, 207] on flt-glass-pane at bounding box center [470, 220] width 941 height 440
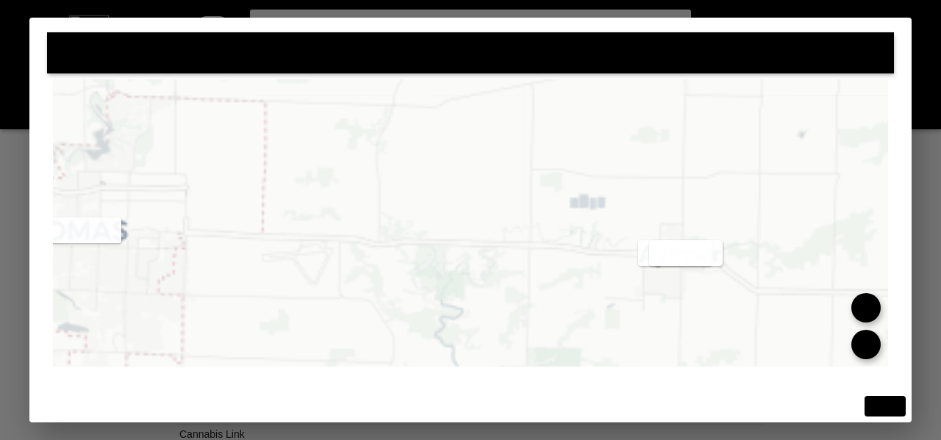
drag, startPoint x: 586, startPoint y: 287, endPoint x: 465, endPoint y: 232, distance: 132.9
click at [434, 234] on flt-glass-pane at bounding box center [470, 220] width 941 height 440
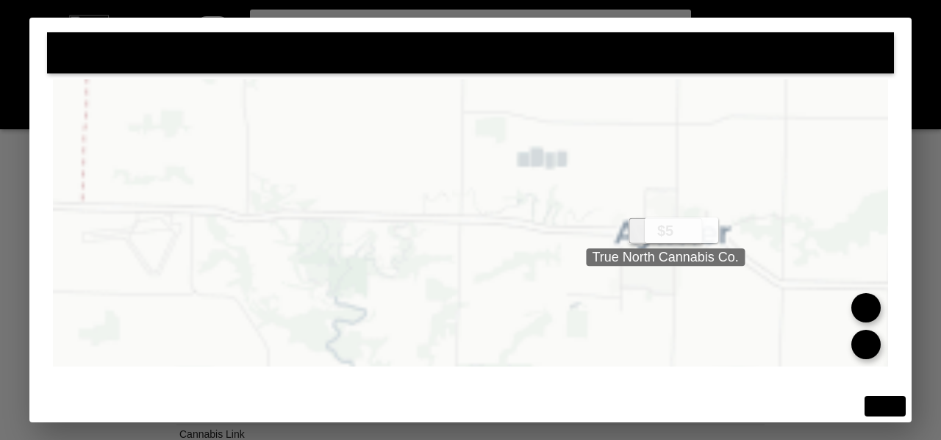
click at [634, 232] on flt-glass-pane at bounding box center [470, 220] width 941 height 440
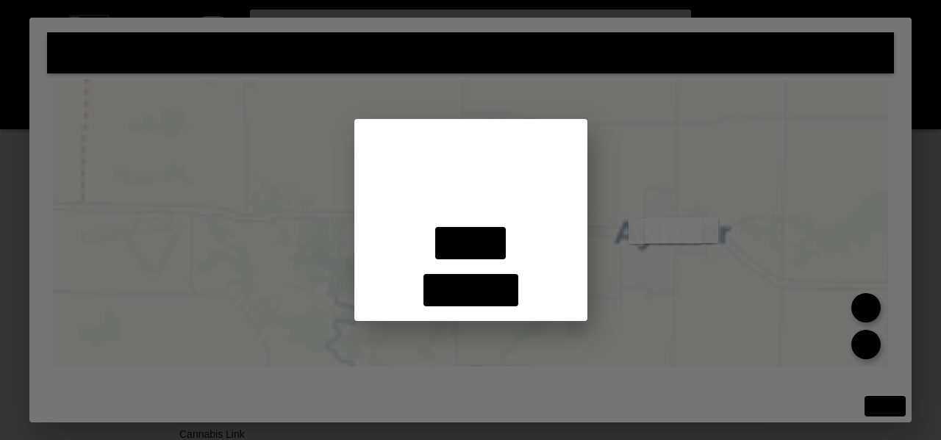
click at [523, 104] on flt-glass-pane at bounding box center [470, 220] width 941 height 440
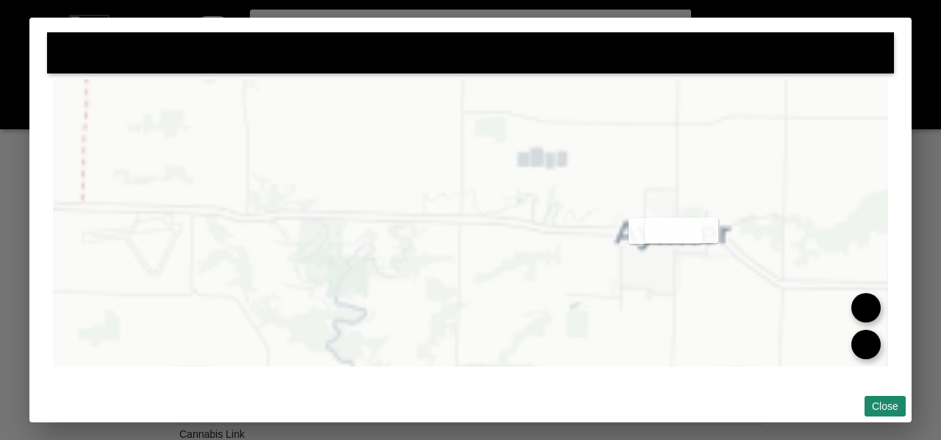
click at [874, 402] on flt-glass-pane at bounding box center [470, 220] width 941 height 440
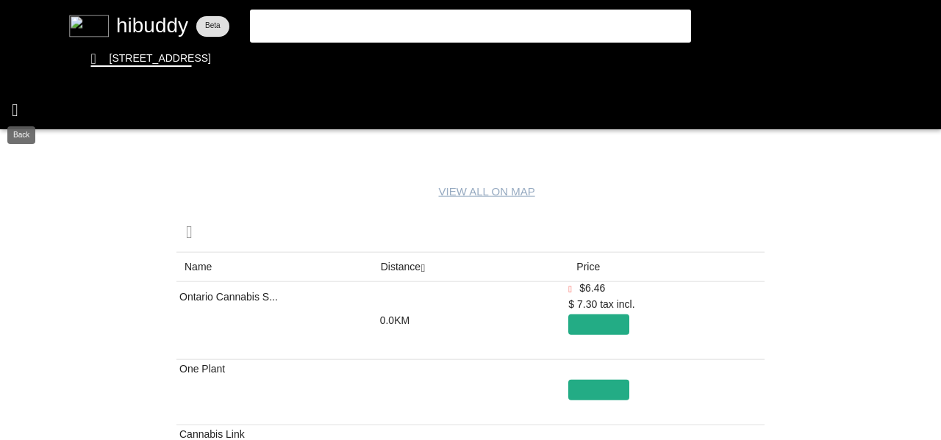
click at [24, 101] on flt-glass-pane at bounding box center [470, 220] width 941 height 440
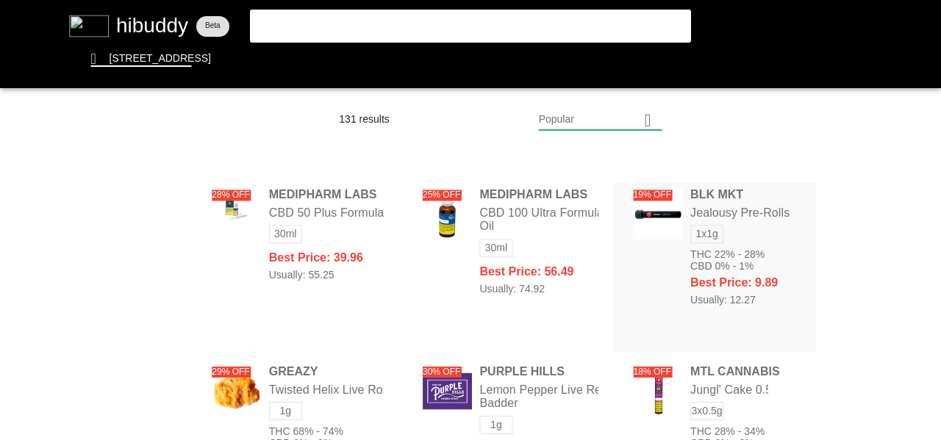
click at [742, 223] on flt-glass-pane at bounding box center [470, 220] width 941 height 440
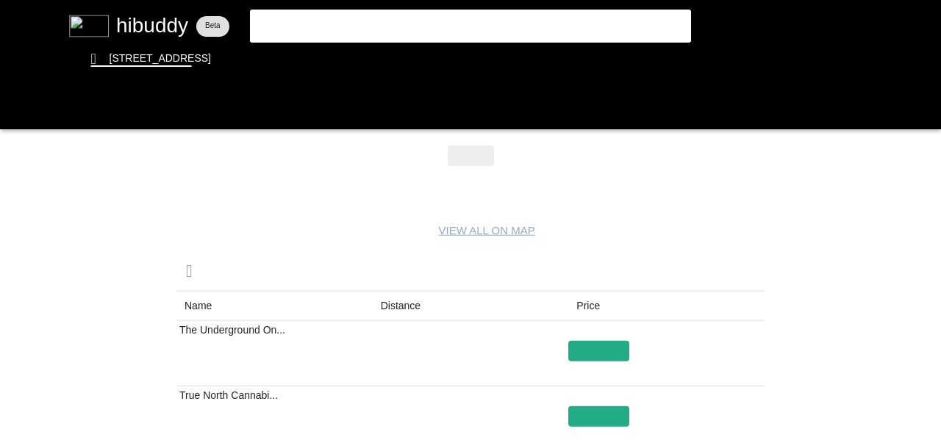
click at [398, 298] on flt-glass-pane at bounding box center [470, 220] width 941 height 440
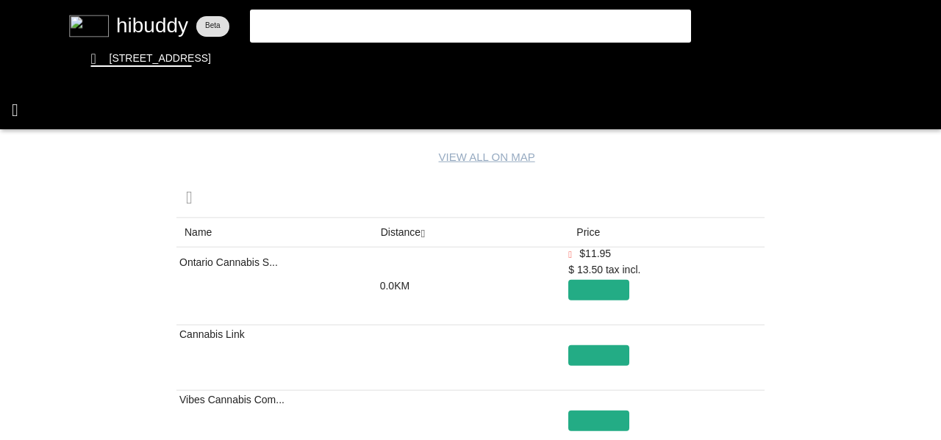
click at [24, 98] on flt-glass-pane at bounding box center [470, 220] width 941 height 440
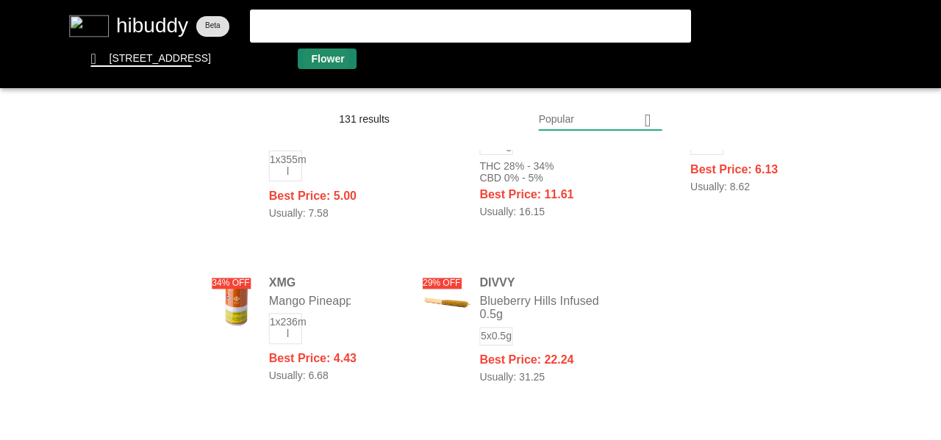
click at [325, 59] on flt-glass-pane at bounding box center [470, 220] width 941 height 440
